Goal: Check status: Check status

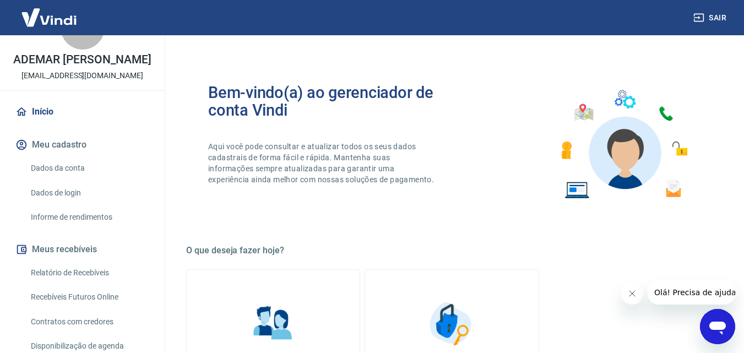
scroll to position [110, 0]
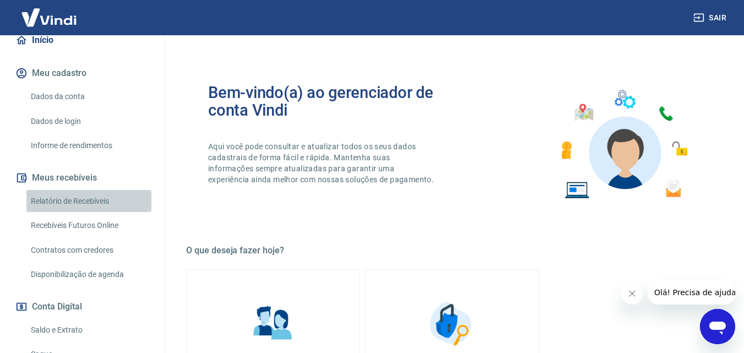
click at [105, 213] on link "Relatório de Recebíveis" at bounding box center [88, 201] width 125 height 23
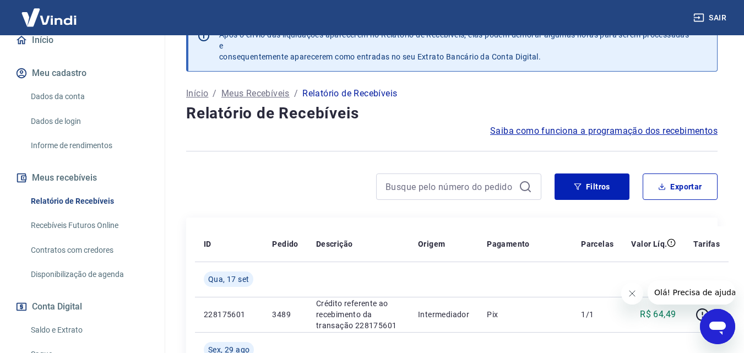
scroll to position [110, 0]
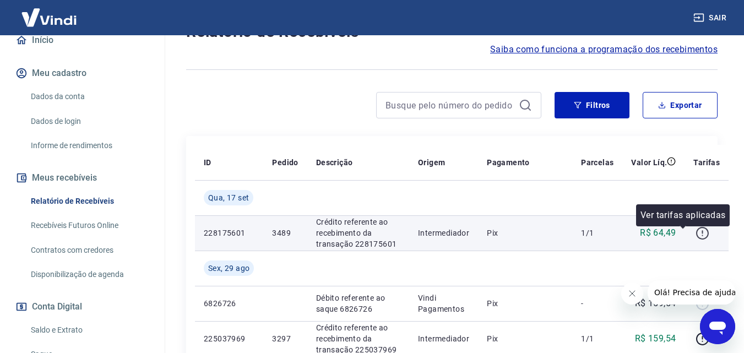
click at [695, 237] on icon "button" at bounding box center [702, 233] width 14 height 14
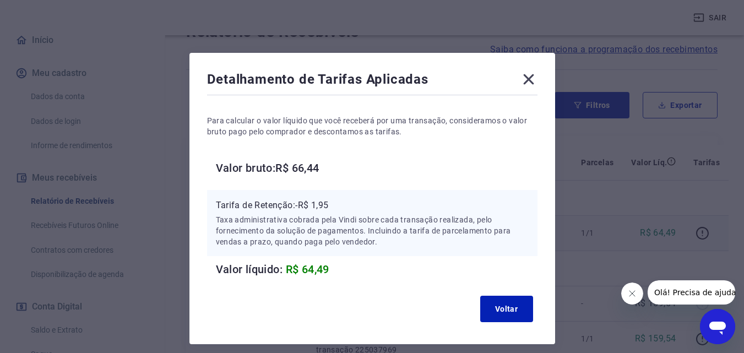
click at [529, 80] on icon at bounding box center [528, 79] width 10 height 10
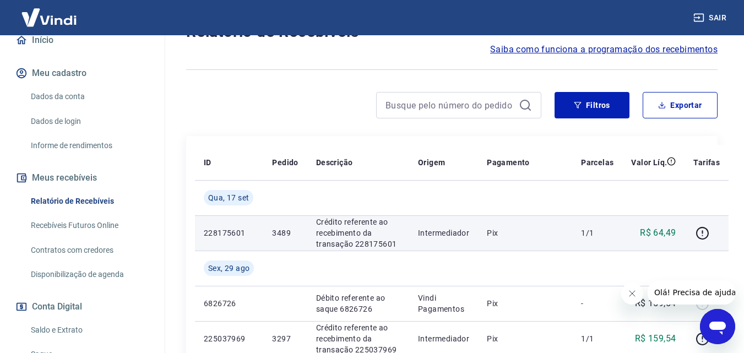
click at [455, 234] on td "Intermediador" at bounding box center [443, 232] width 69 height 35
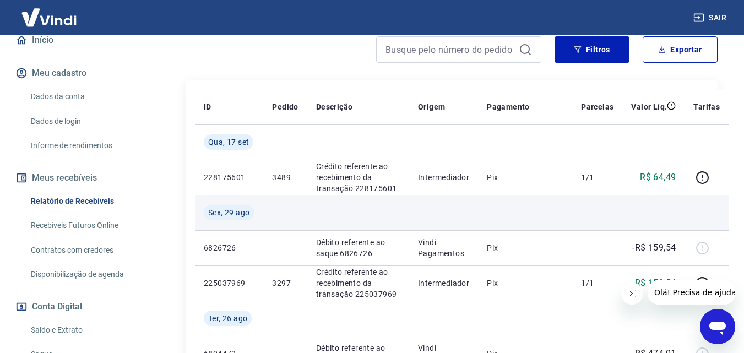
scroll to position [165, 0]
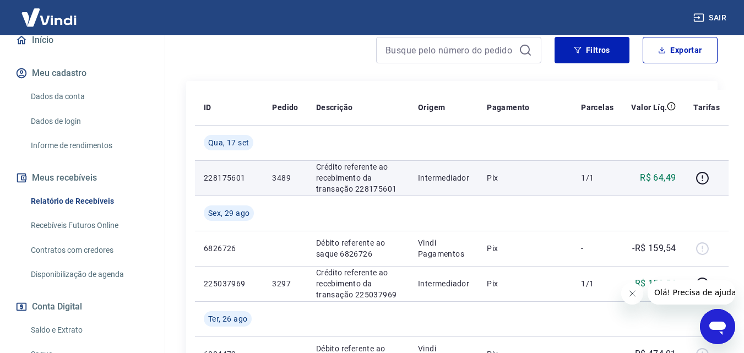
click at [347, 194] on p "Crédito referente ao recebimento da transação 228175601" at bounding box center [358, 177] width 84 height 33
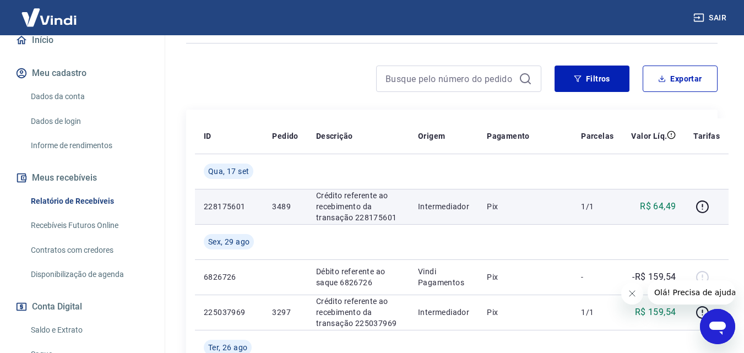
scroll to position [110, 0]
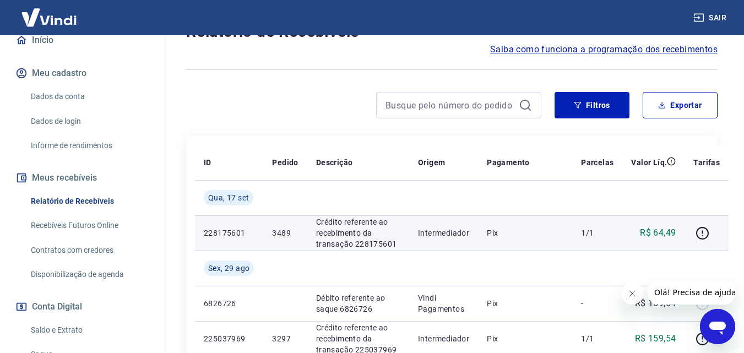
click at [487, 238] on p "Pix" at bounding box center [525, 232] width 77 height 11
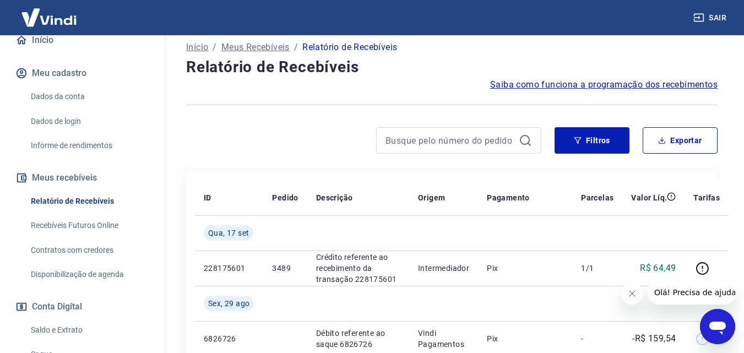
scroll to position [55, 0]
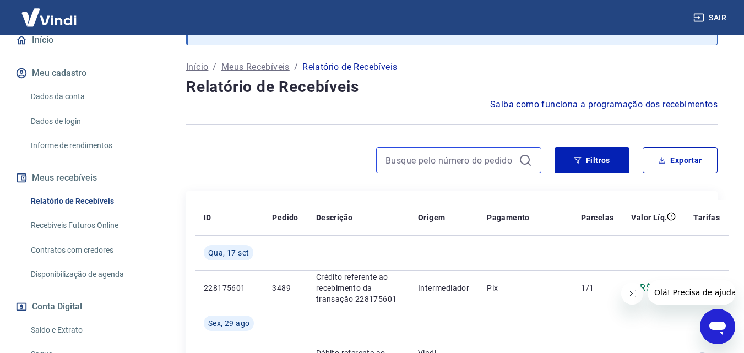
click at [431, 159] on input at bounding box center [449, 160] width 129 height 17
click at [432, 160] on input "3489" at bounding box center [449, 160] width 129 height 17
click at [469, 154] on input "3489" at bounding box center [449, 160] width 129 height 17
click at [494, 158] on input "3489" at bounding box center [449, 160] width 129 height 17
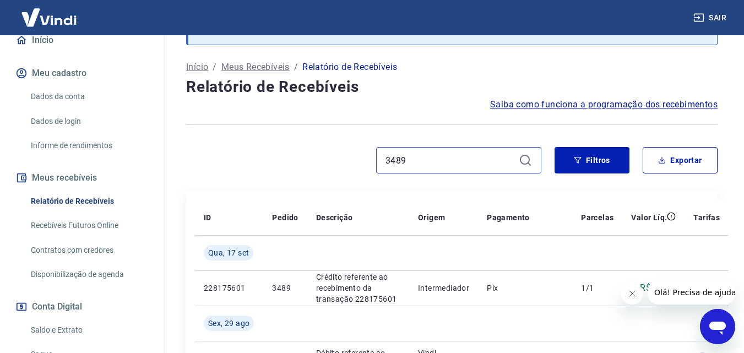
click at [496, 160] on input "3489" at bounding box center [449, 160] width 129 height 17
type input "3489"
click at [530, 159] on icon at bounding box center [525, 160] width 13 height 13
click at [467, 165] on input "3489" at bounding box center [449, 160] width 129 height 17
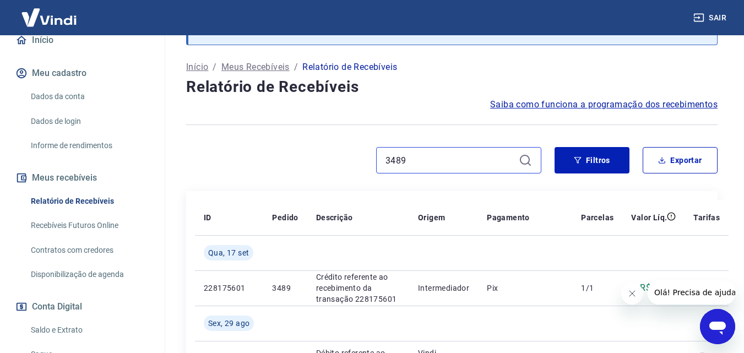
click at [467, 165] on input "3489" at bounding box center [449, 160] width 129 height 17
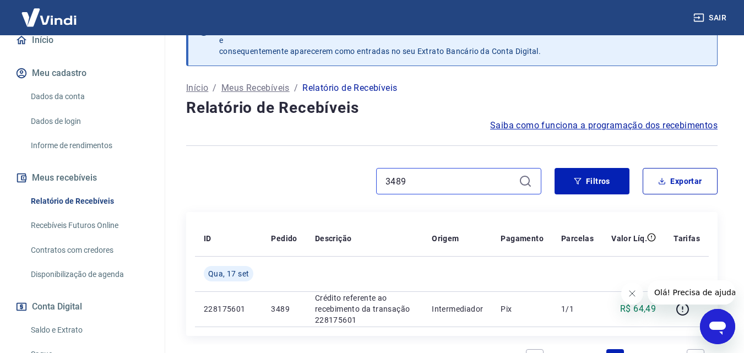
scroll to position [55, 0]
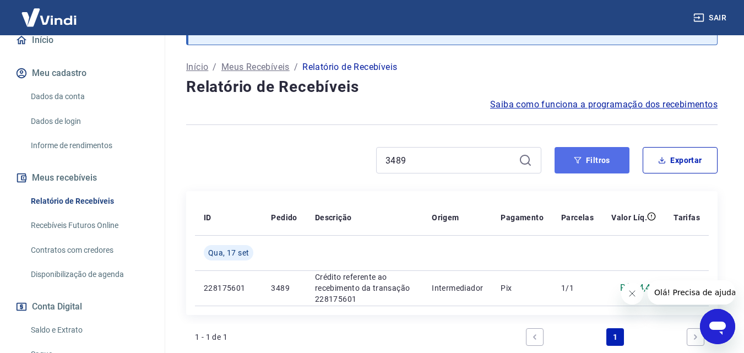
click at [571, 160] on button "Filtros" at bounding box center [591, 160] width 75 height 26
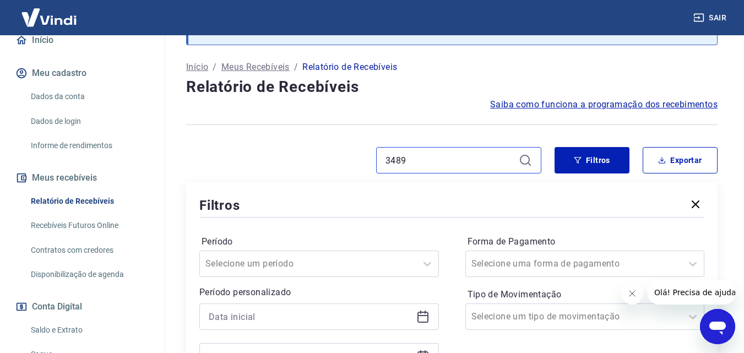
click at [426, 159] on input "3489" at bounding box center [449, 160] width 129 height 17
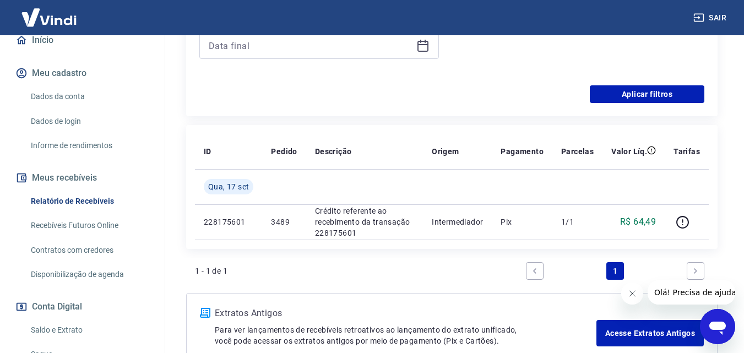
scroll to position [385, 0]
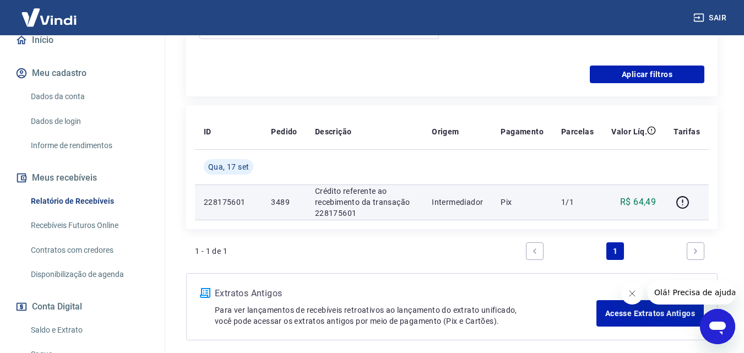
click at [398, 205] on p "Crédito referente ao recebimento da transação 228175601" at bounding box center [364, 202] width 99 height 33
click at [366, 202] on p "Crédito referente ao recebimento da transação 228175601" at bounding box center [364, 202] width 99 height 33
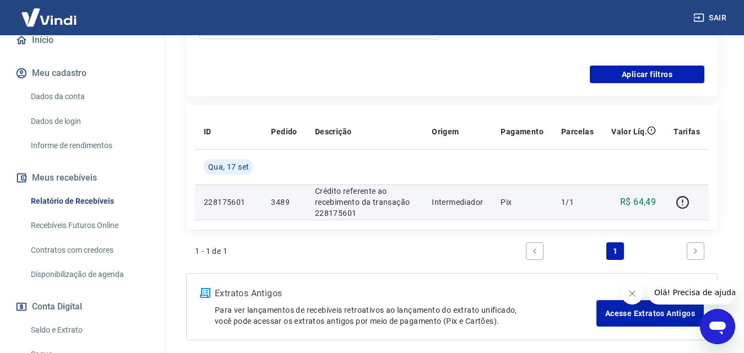
click at [459, 204] on p "Intermediador" at bounding box center [457, 202] width 51 height 11
click at [465, 204] on p "Intermediador" at bounding box center [457, 202] width 51 height 11
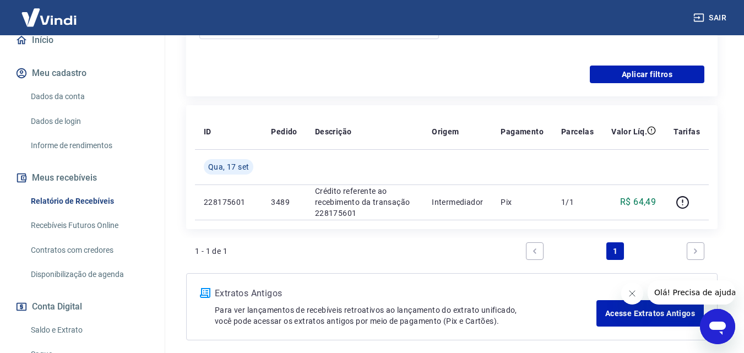
click at [632, 295] on icon "Fechar mensagem da empresa" at bounding box center [631, 293] width 9 height 9
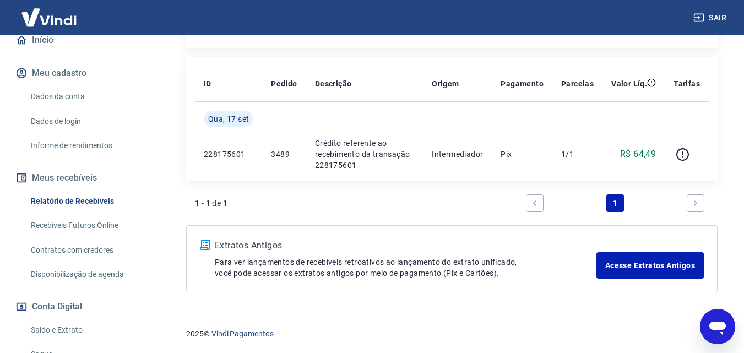
scroll to position [378, 0]
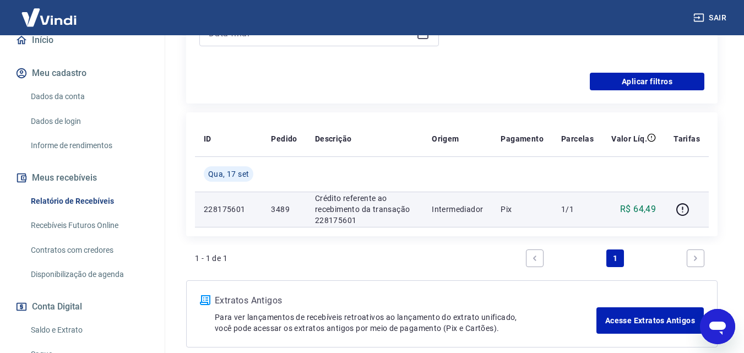
click at [371, 208] on p "Crédito referente ao recebimento da transação 228175601" at bounding box center [364, 209] width 99 height 33
click at [356, 210] on p "Crédito referente ao recebimento da transação 228175601" at bounding box center [364, 209] width 99 height 33
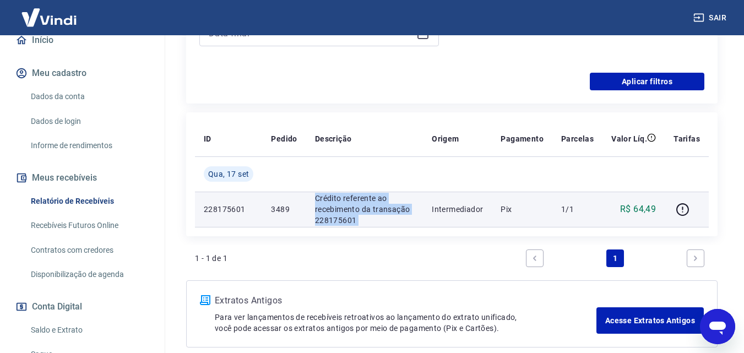
click at [356, 210] on p "Crédito referente ao recebimento da transação 228175601" at bounding box center [364, 209] width 99 height 33
drag, startPoint x: 356, startPoint y: 210, endPoint x: 510, endPoint y: 210, distance: 154.7
click at [356, 210] on p "Crédito referente ao recebimento da transação 228175601" at bounding box center [364, 209] width 99 height 33
click at [512, 210] on p "Pix" at bounding box center [522, 209] width 43 height 11
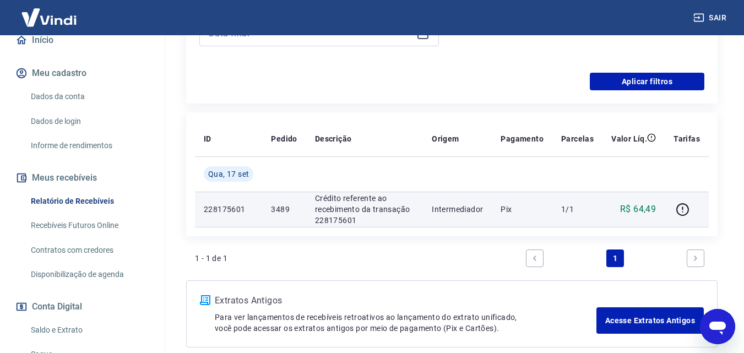
drag, startPoint x: 600, startPoint y: 206, endPoint x: 640, endPoint y: 206, distance: 39.6
click at [600, 206] on td "1/1" at bounding box center [577, 209] width 50 height 35
click at [684, 206] on icon "button" at bounding box center [683, 210] width 14 height 14
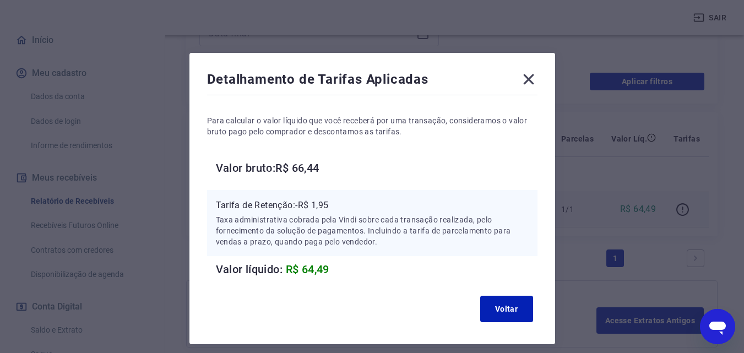
click at [423, 174] on h6 "Valor bruto: R$ 66,44" at bounding box center [377, 168] width 322 height 18
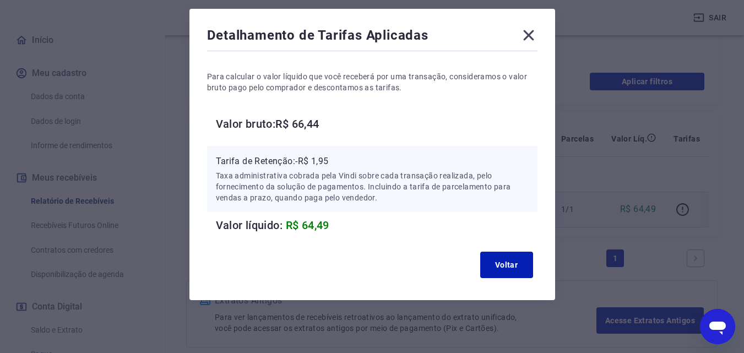
scroll to position [0, 0]
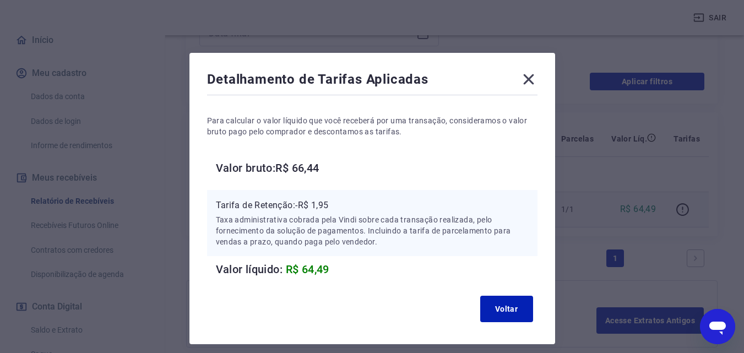
click at [532, 79] on icon at bounding box center [529, 79] width 18 height 18
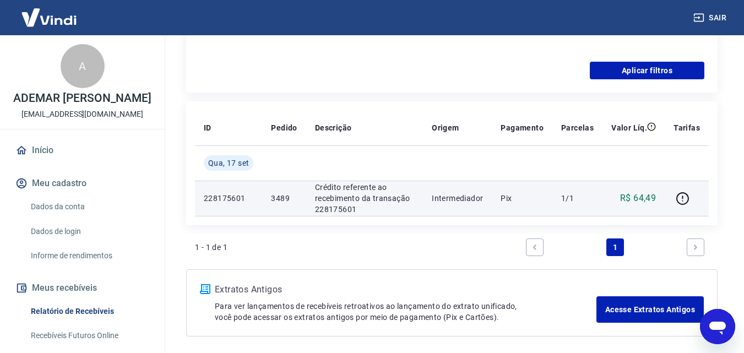
scroll to position [400, 0]
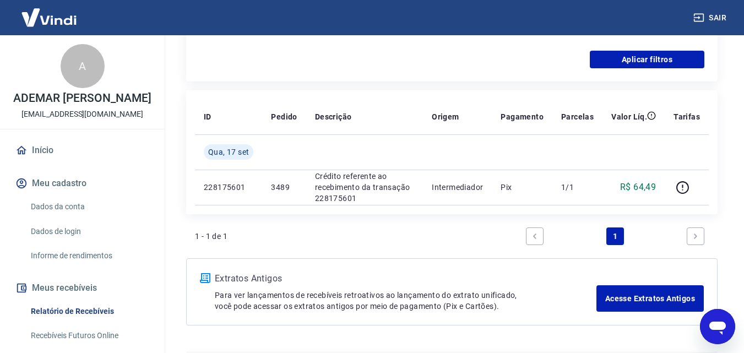
click at [457, 67] on div "Aplicar filtros" at bounding box center [451, 60] width 505 height 18
click at [458, 67] on div "Aplicar filtros" at bounding box center [451, 60] width 505 height 18
